Goal: Subscribe to service/newsletter

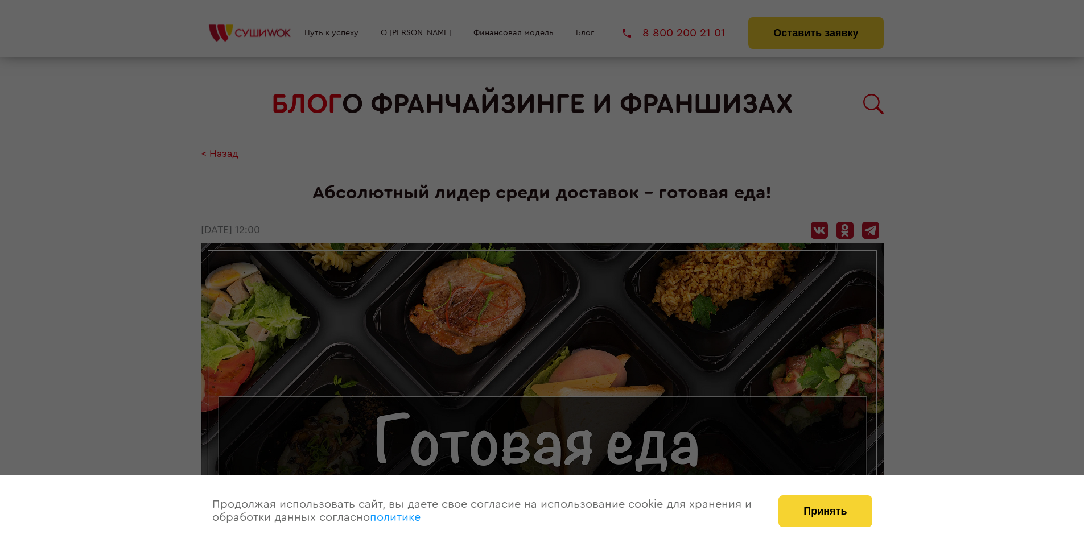
scroll to position [1130, 0]
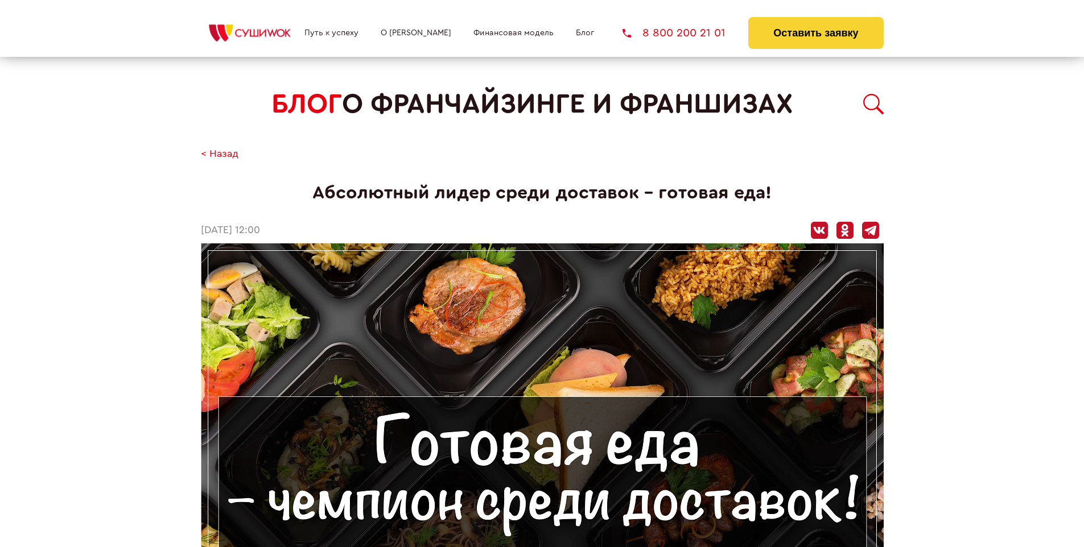
scroll to position [1130, 0]
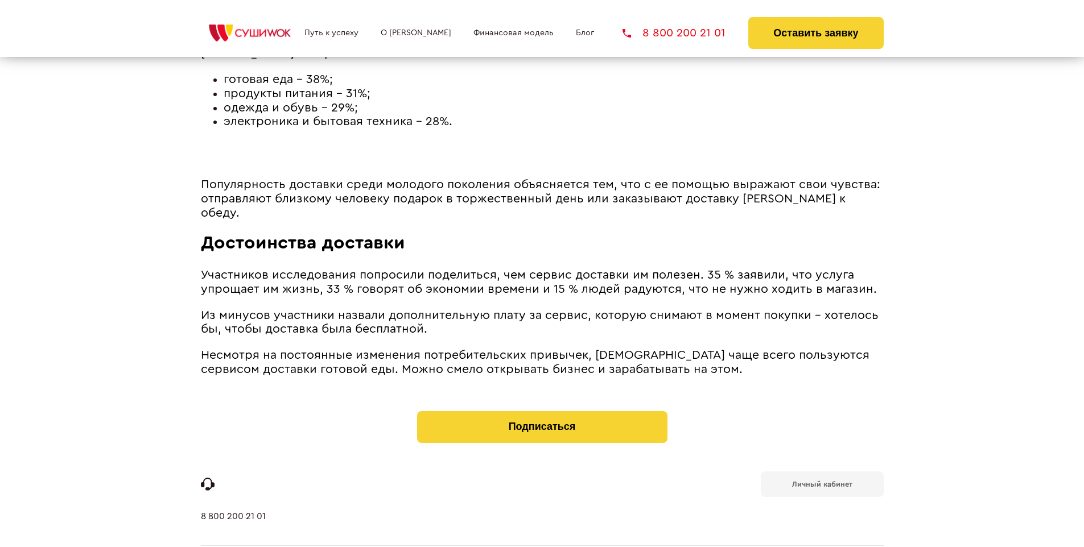
click at [822, 481] on b "Личный кабинет" at bounding box center [822, 484] width 60 height 7
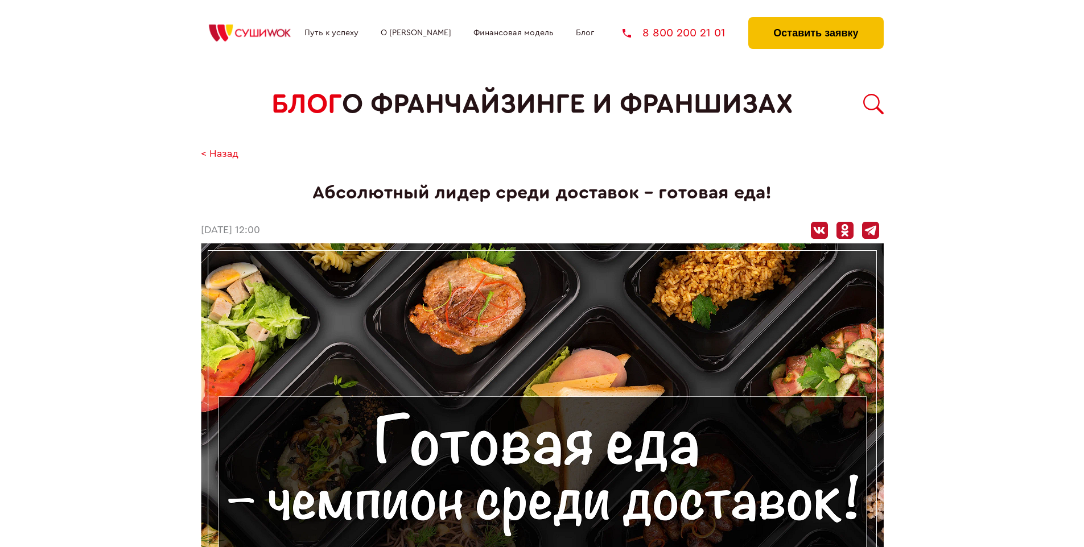
click at [815, 20] on button "Оставить заявку" at bounding box center [815, 33] width 135 height 32
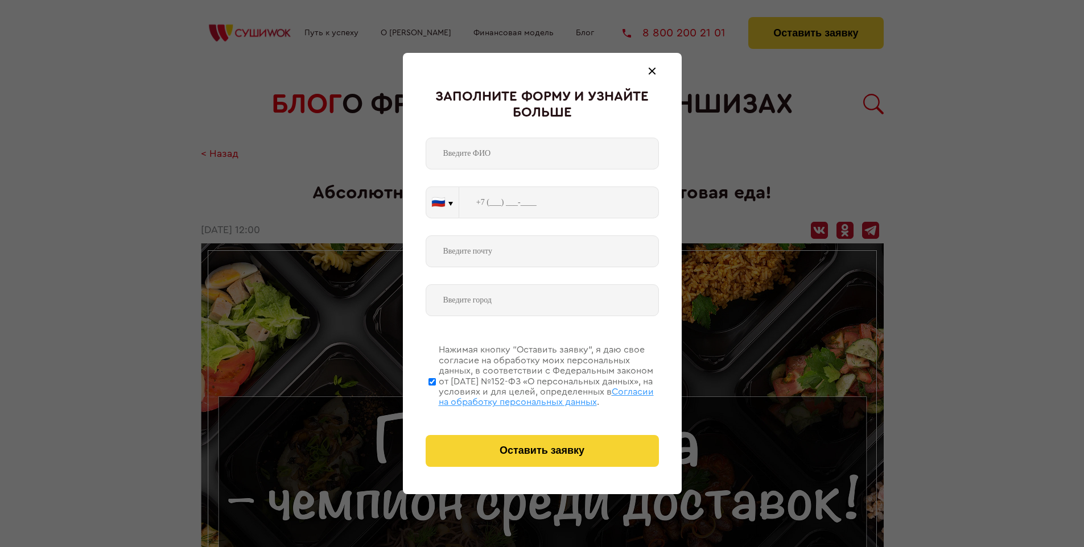
click at [528, 395] on span "Согласии на обработку персональных данных" at bounding box center [546, 397] width 215 height 19
click at [436, 395] on input "Нажимая кнопку “Оставить заявку”, я даю свое согласие на обработку моих персона…" at bounding box center [431, 381] width 7 height 91
checkbox input "false"
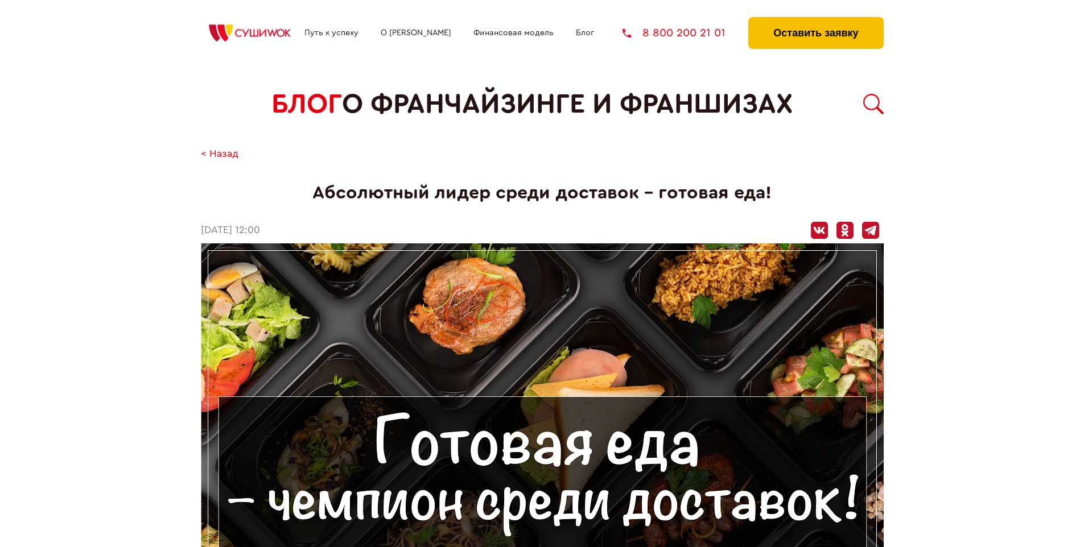
click at [815, 20] on button "Оставить заявку" at bounding box center [815, 33] width 135 height 32
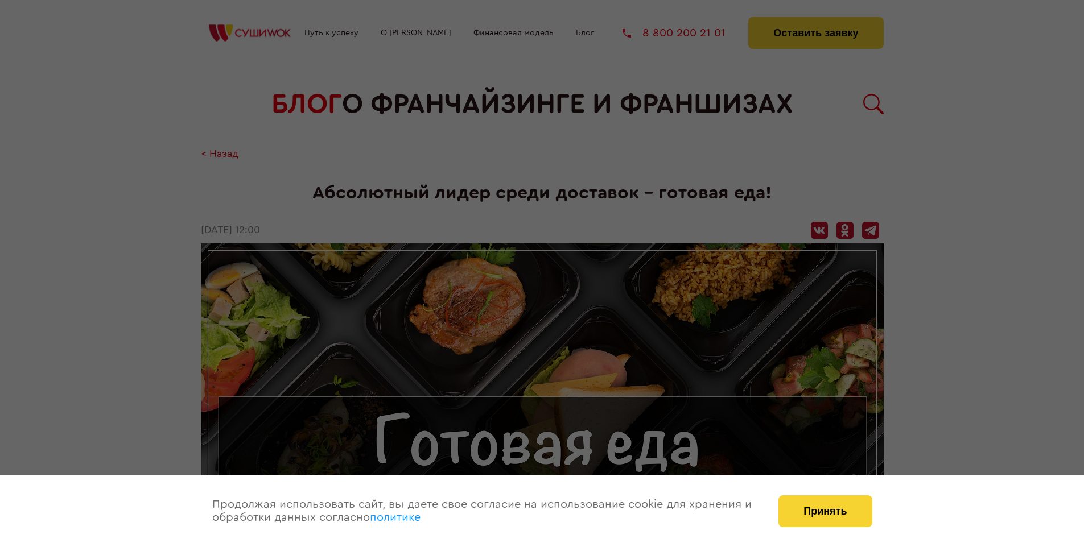
scroll to position [1130, 0]
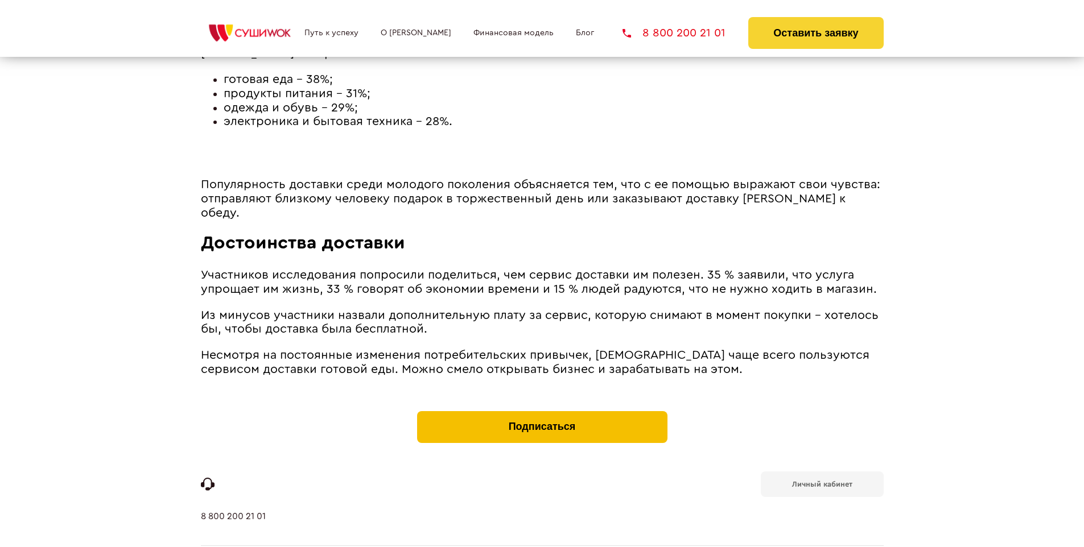
click at [542, 411] on button "Подписаться" at bounding box center [542, 427] width 250 height 32
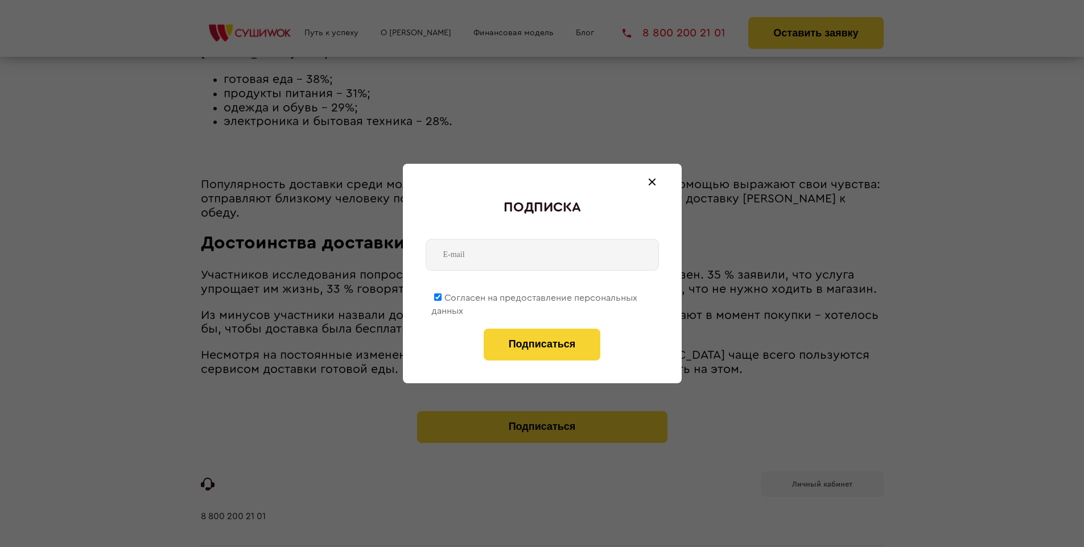
click at [535, 296] on span "Согласен на предоставление персональных данных" at bounding box center [534, 305] width 206 height 22
click at [442, 296] on input "Согласен на предоставление персональных данных" at bounding box center [437, 297] width 7 height 7
checkbox input "false"
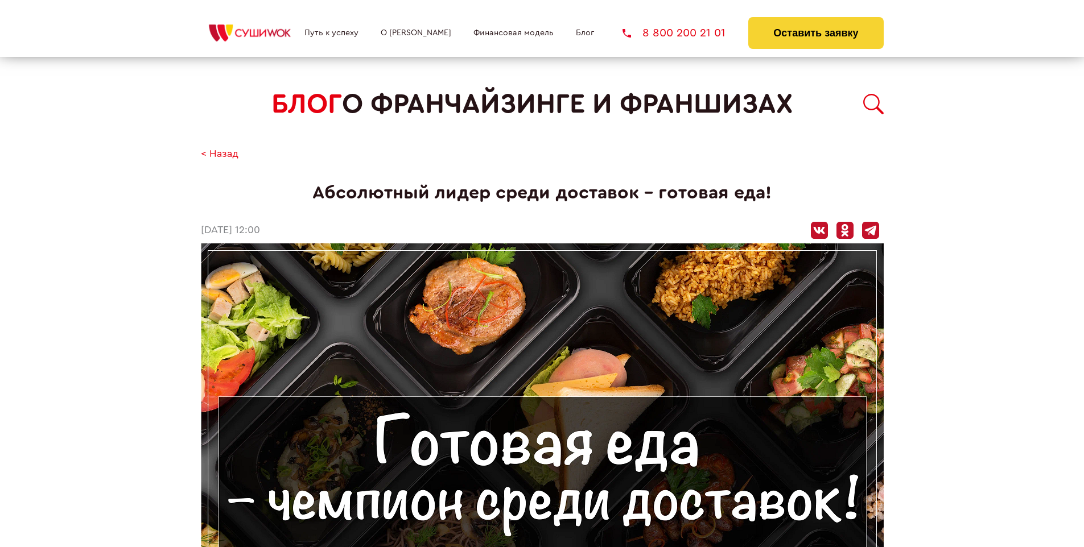
scroll to position [1130, 0]
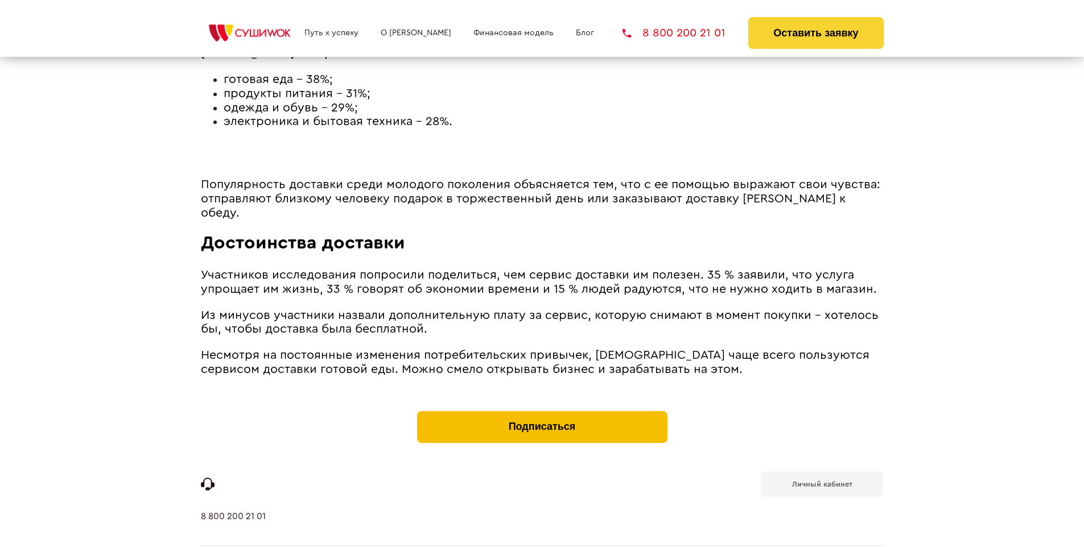
click at [542, 411] on button "Подписаться" at bounding box center [542, 427] width 250 height 32
